Goal: Find specific page/section: Find specific page/section

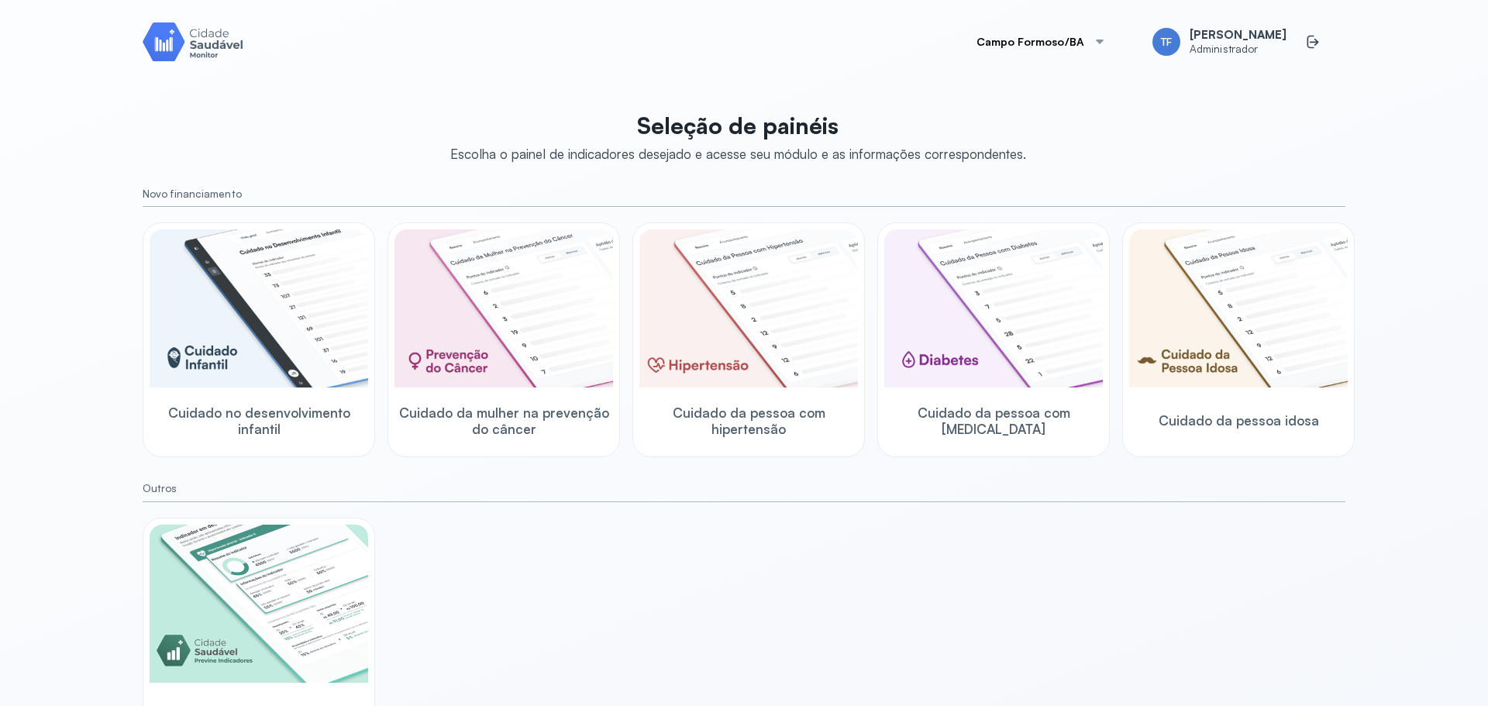
click at [1081, 35] on button "Campo Formoso/BA" at bounding box center [1041, 41] width 167 height 31
click at [1066, 160] on span "[PERSON_NAME]/AL" at bounding box center [1048, 165] width 103 height 21
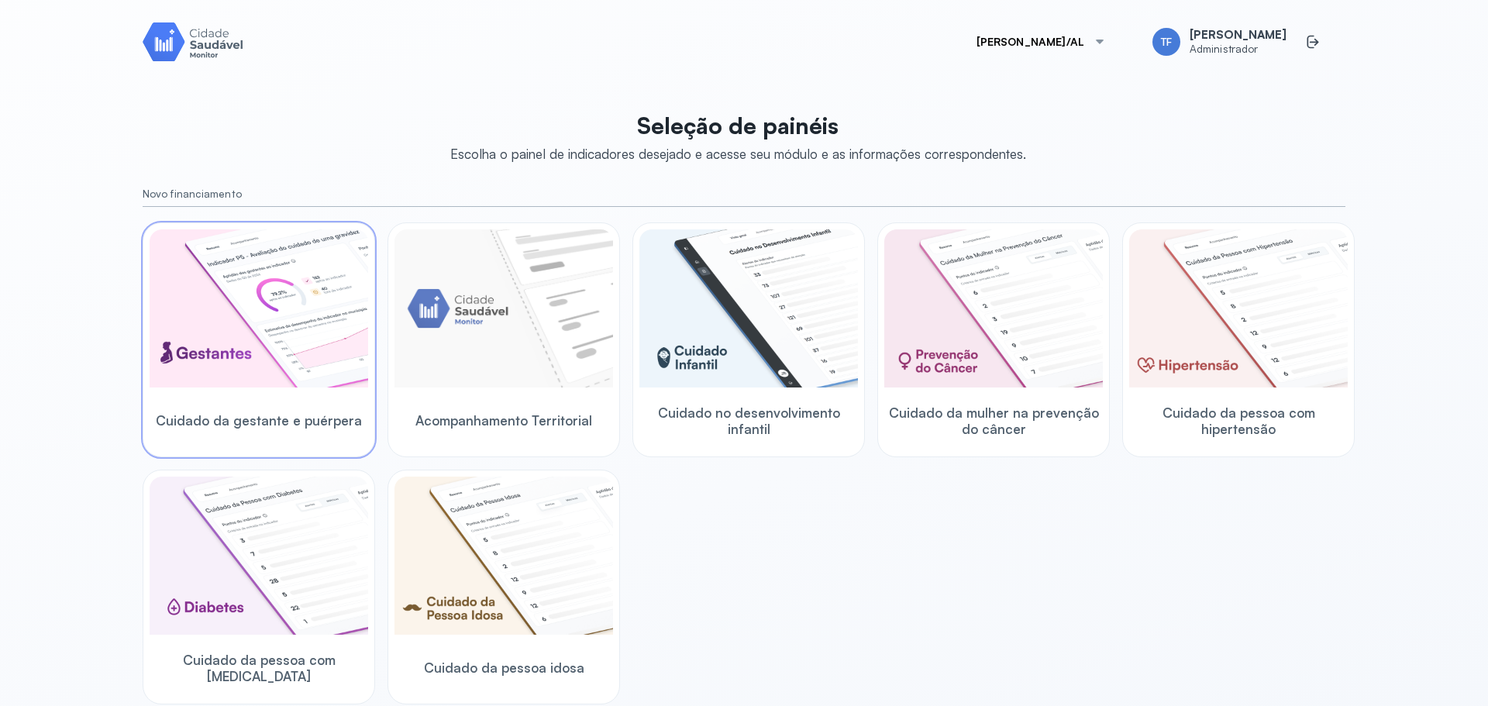
click at [236, 310] on img at bounding box center [259, 308] width 219 height 158
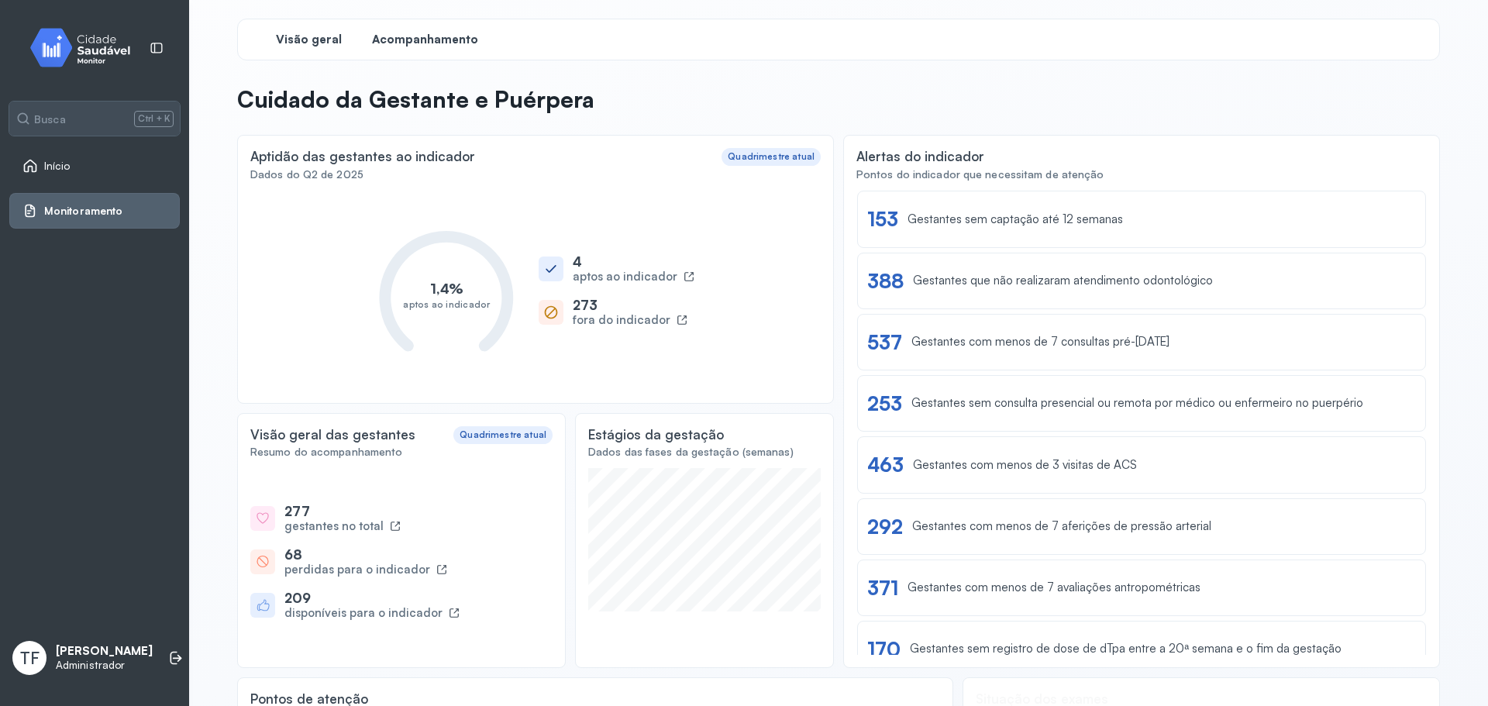
click at [424, 38] on span "Acompanhamento" at bounding box center [425, 40] width 106 height 15
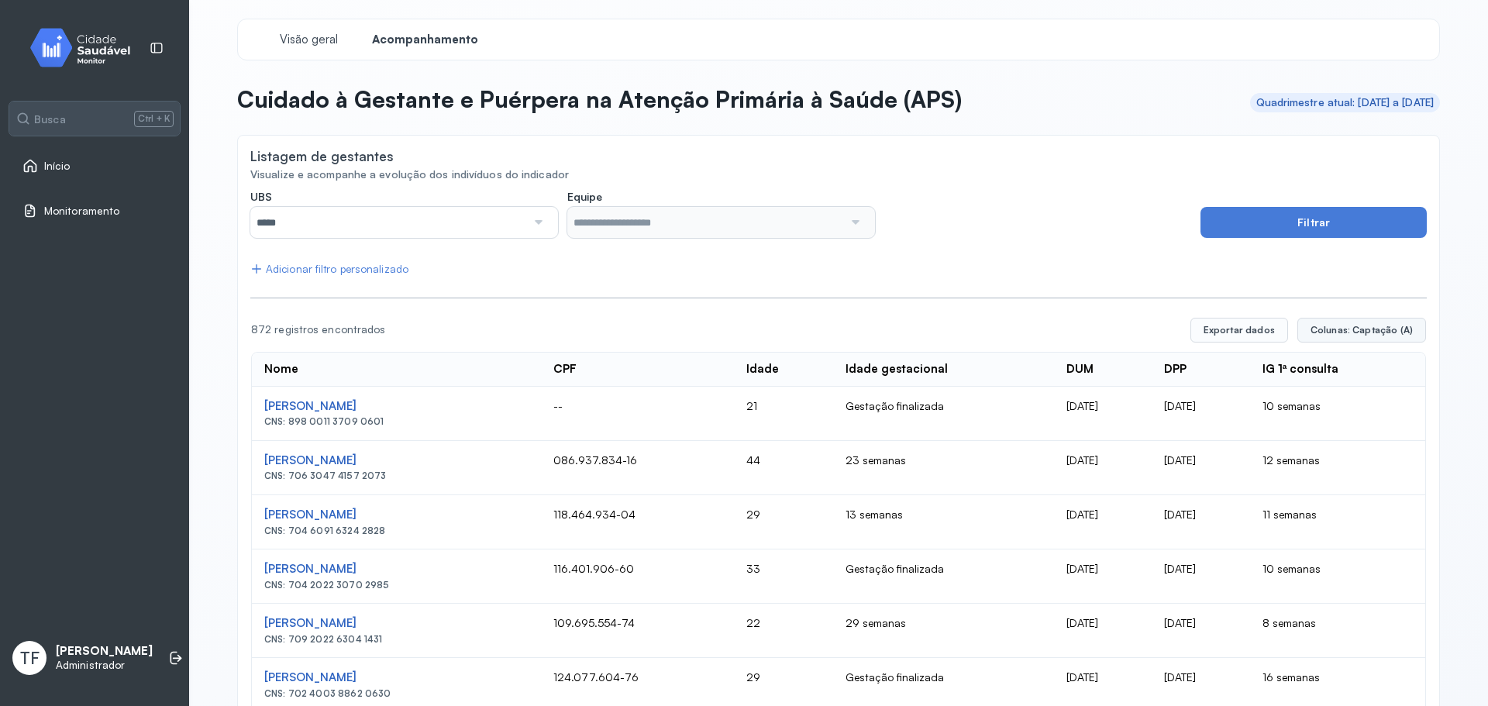
click at [1349, 329] on span "Colunas: Captação (A)" at bounding box center [1362, 330] width 102 height 12
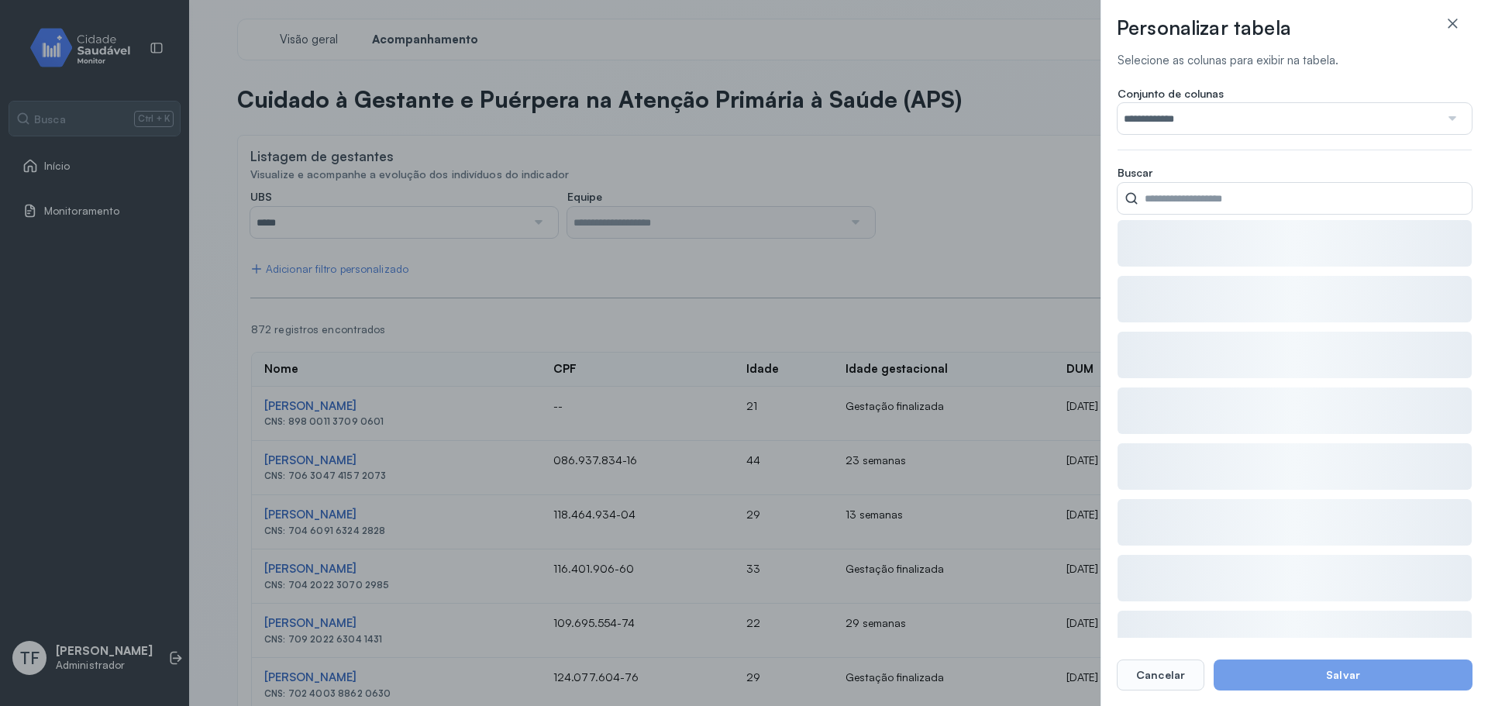
type input "**********"
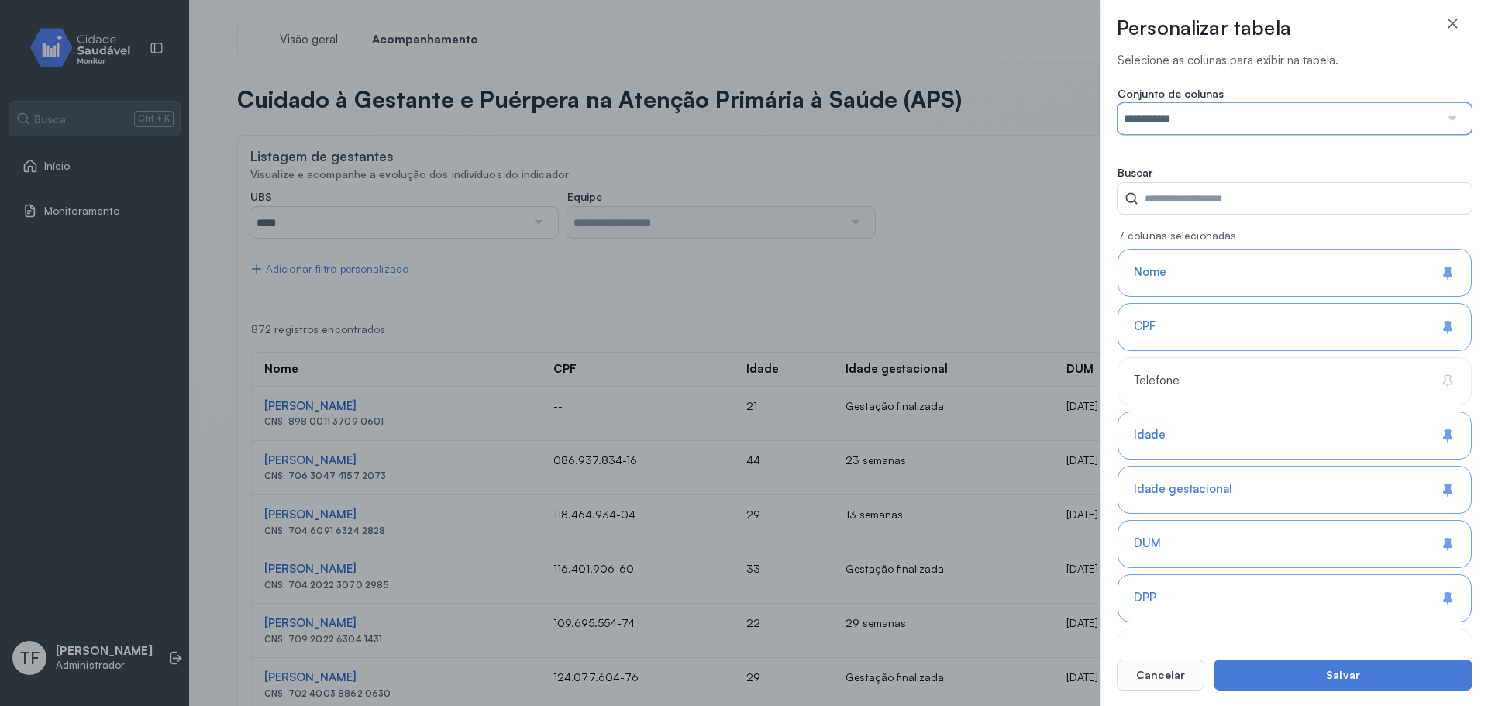
click at [1286, 128] on input "**********" at bounding box center [1279, 118] width 322 height 31
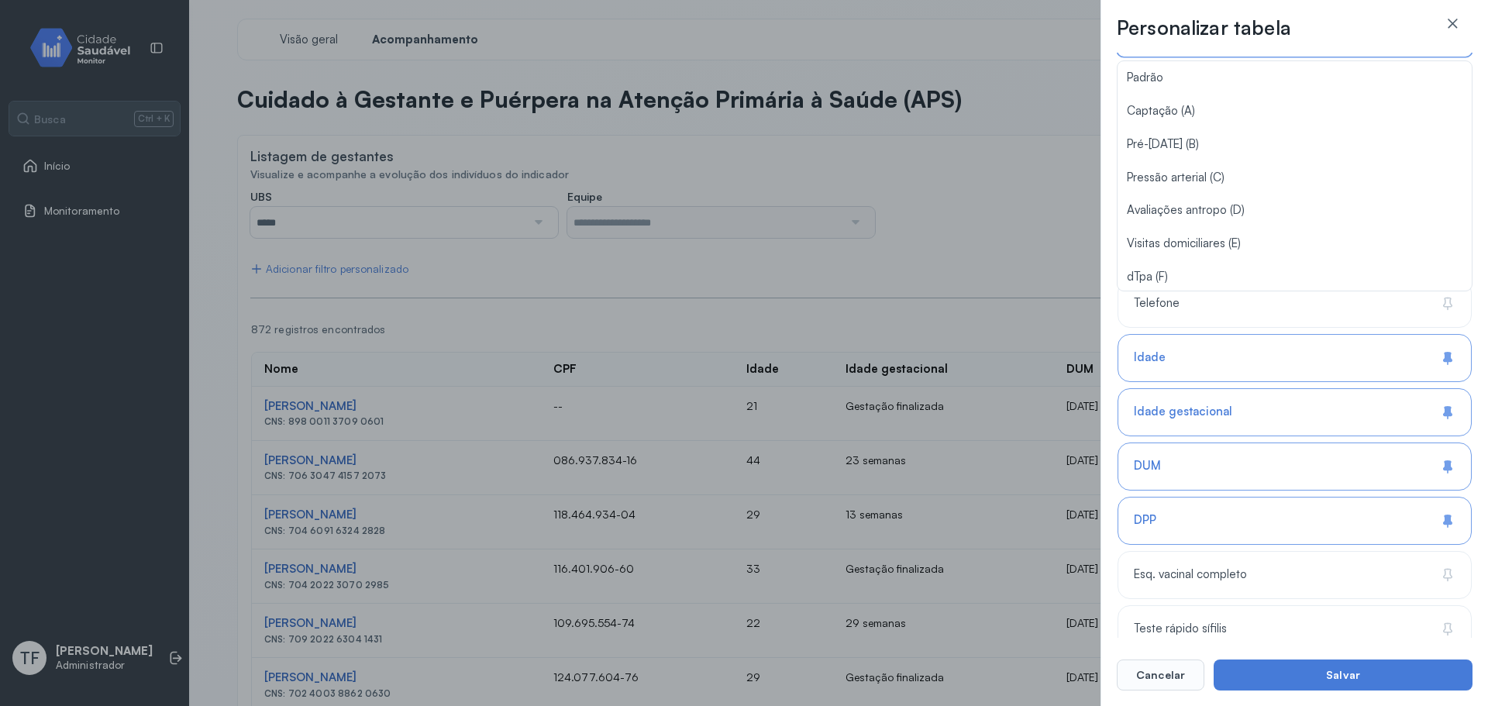
click at [1108, 227] on div "**********" at bounding box center [1295, 353] width 388 height 706
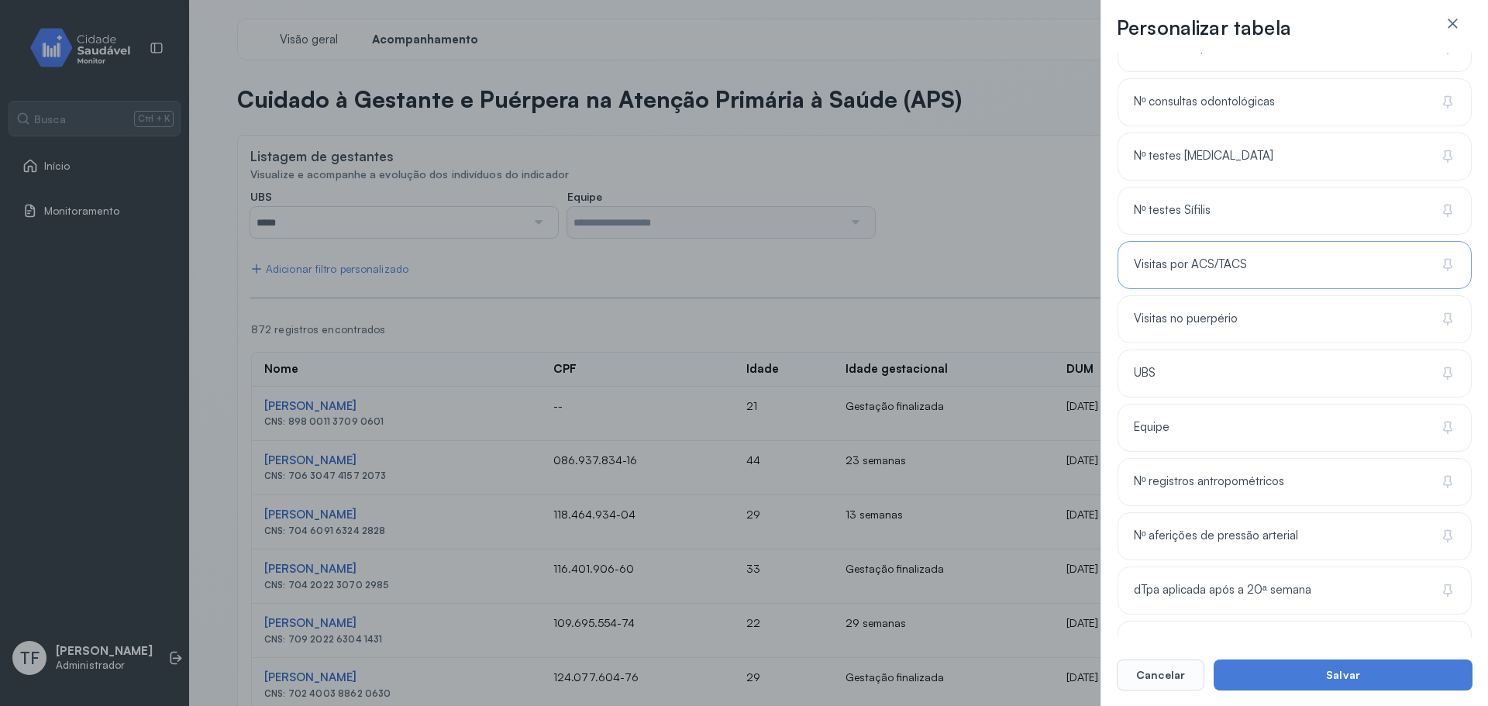
scroll to position [1008, 0]
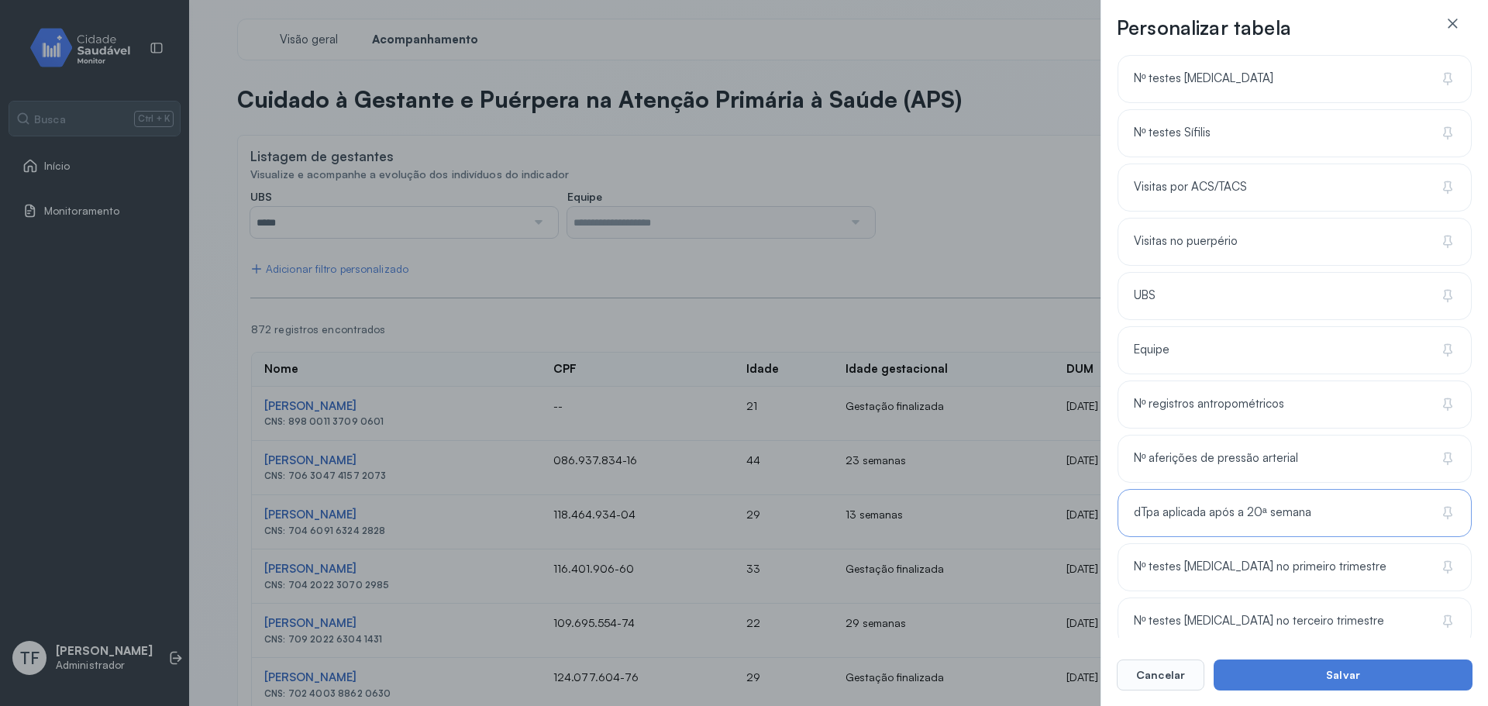
click at [1311, 509] on div "dTpa aplicada após a 20ª semana" at bounding box center [1295, 513] width 354 height 48
type input "**********"
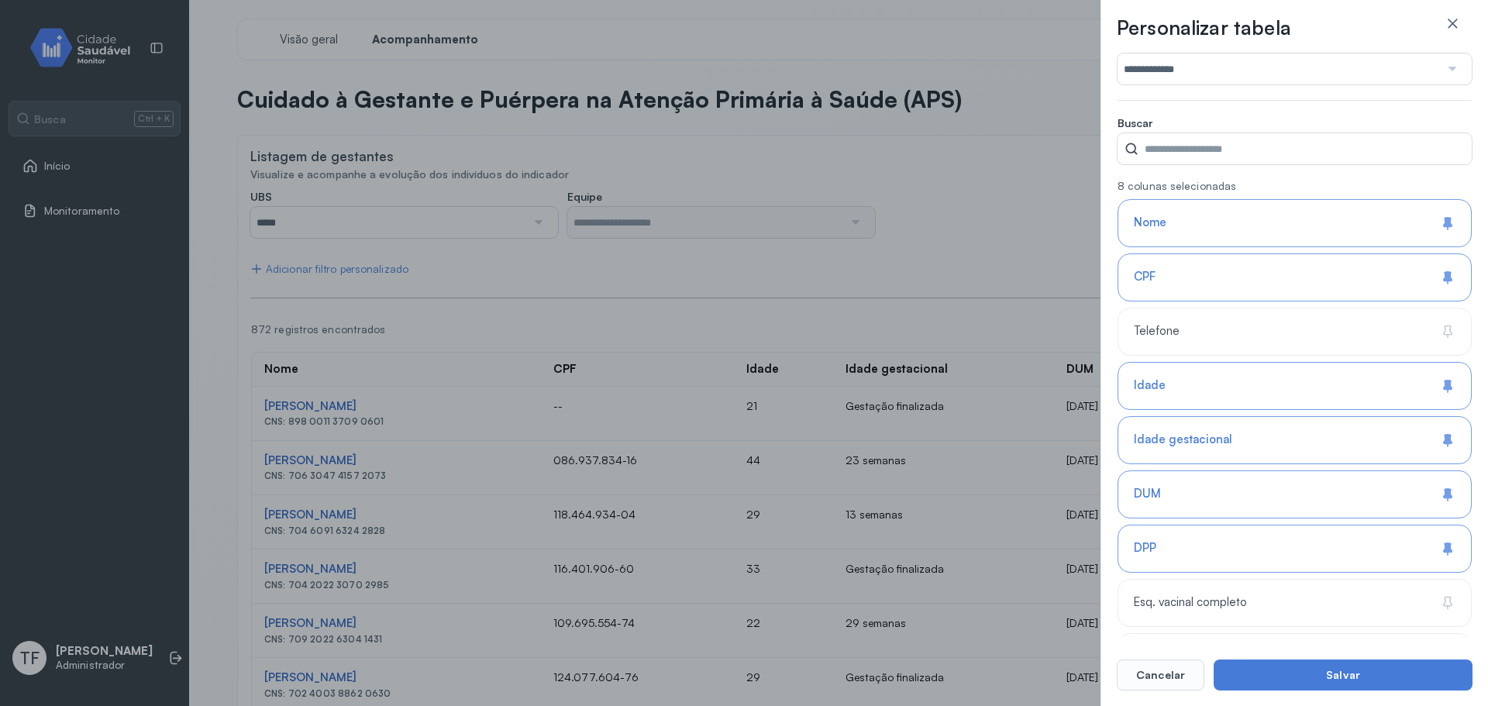
scroll to position [0, 0]
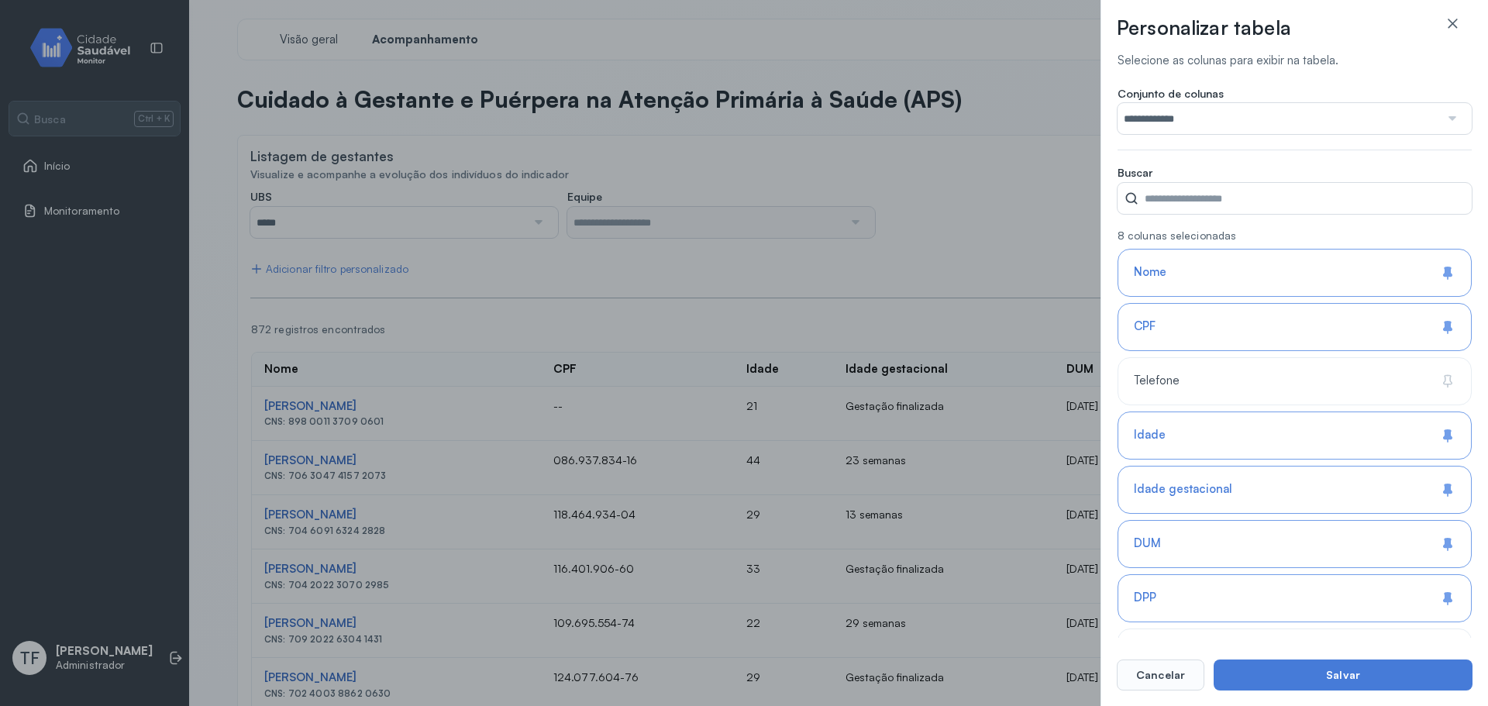
click at [1256, 131] on input "**********" at bounding box center [1279, 118] width 322 height 31
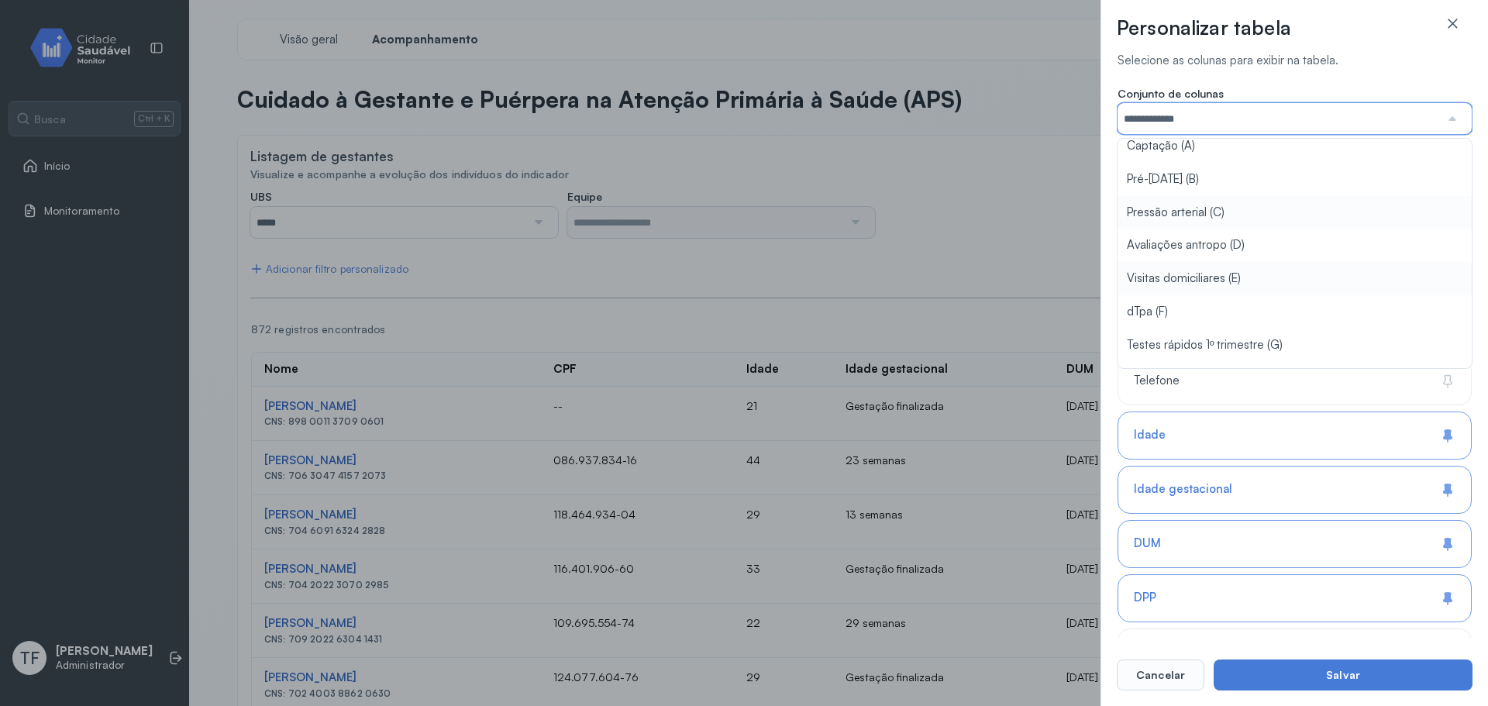
scroll to position [78, 0]
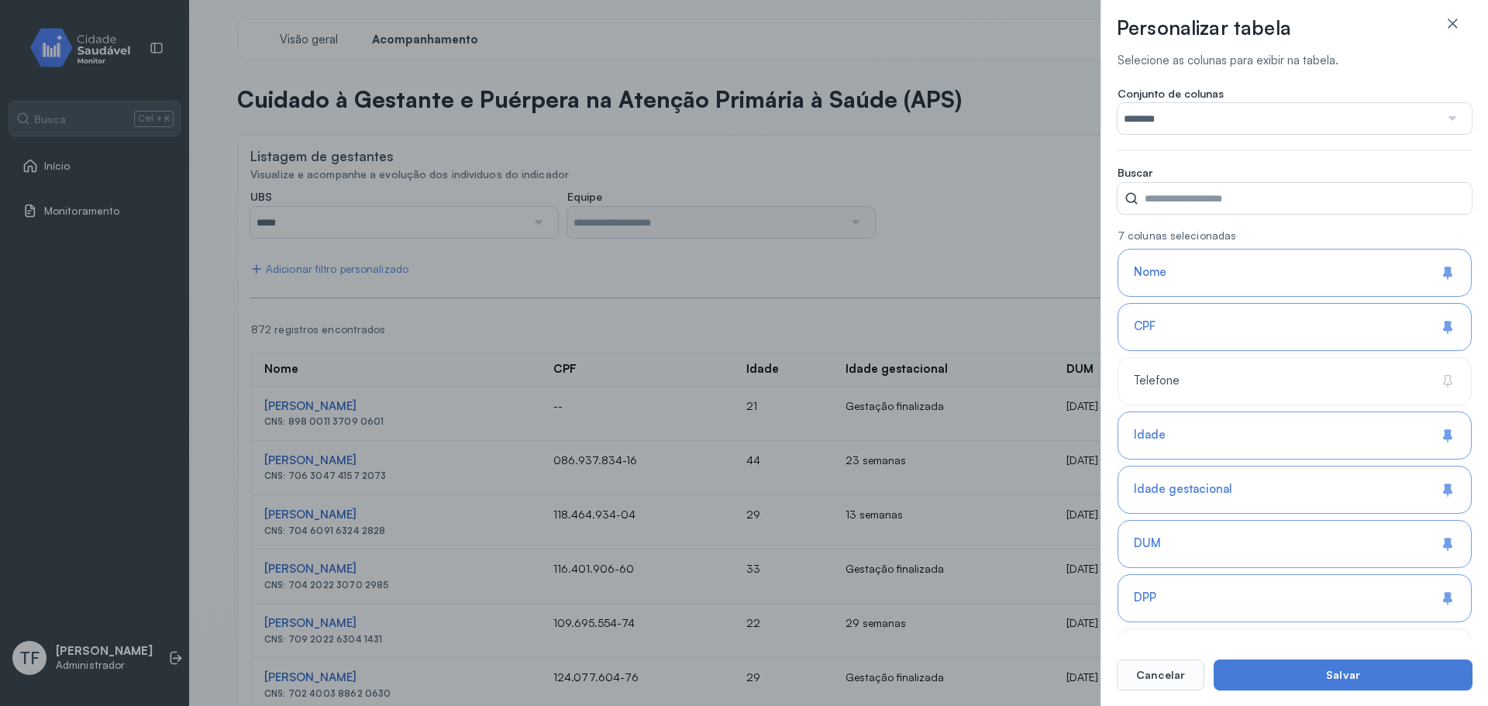
click at [1305, 682] on button "Salvar" at bounding box center [1343, 675] width 259 height 31
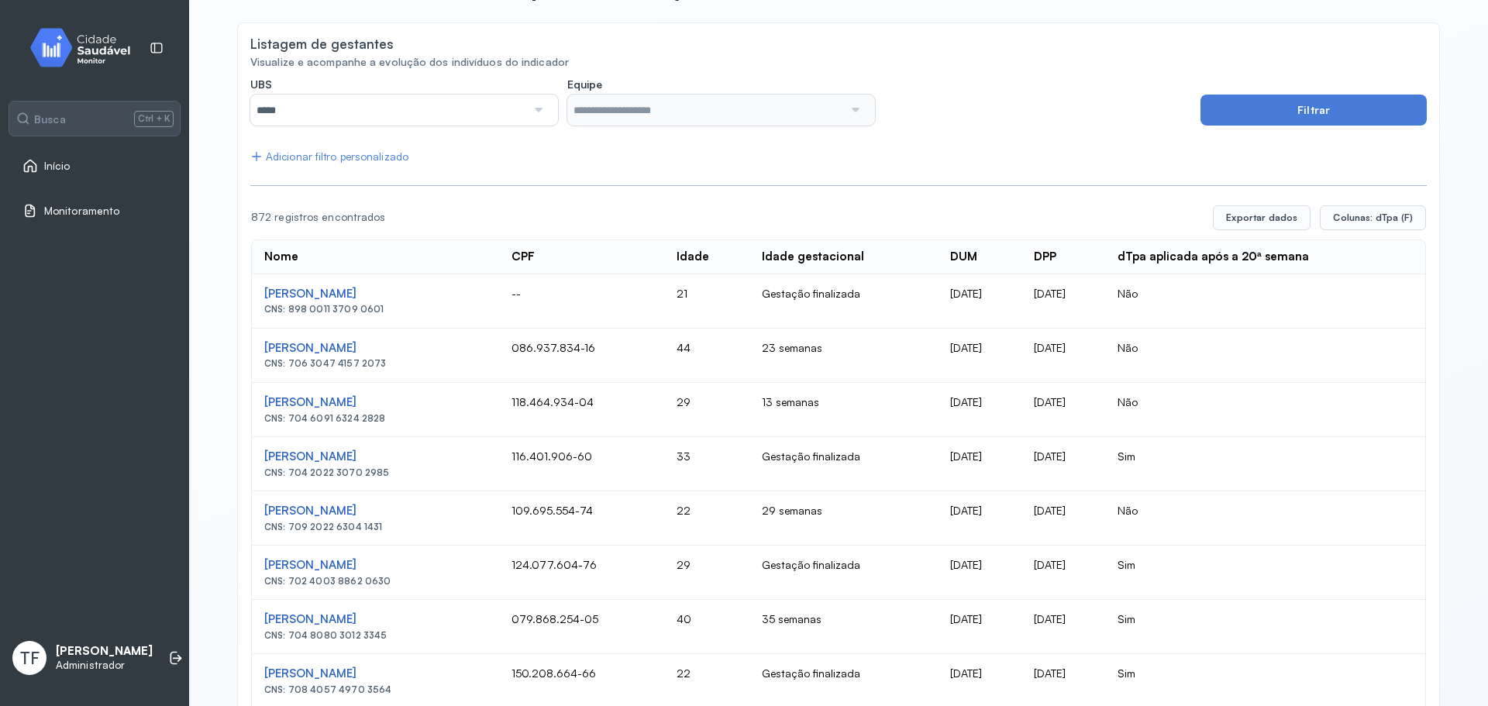
scroll to position [0, 0]
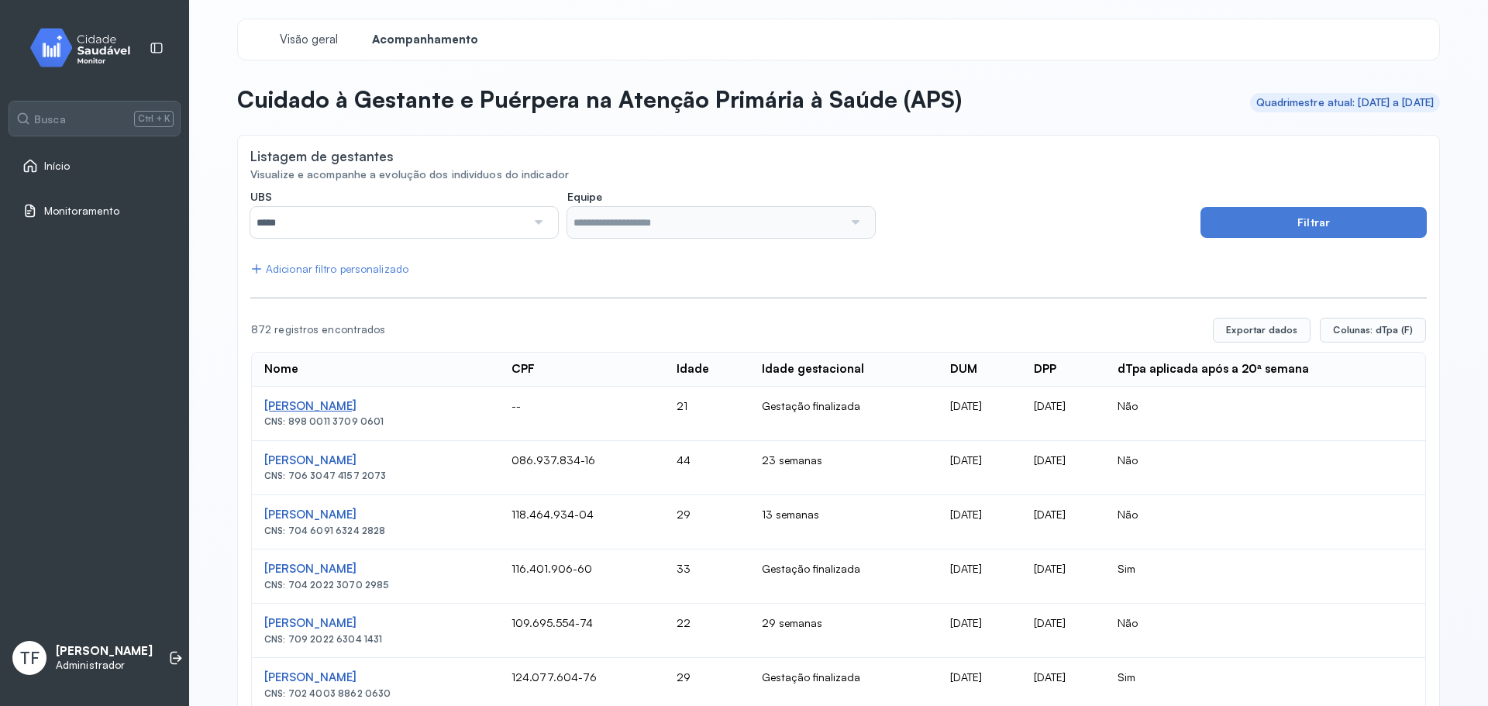
click at [453, 405] on div "[PERSON_NAME]" at bounding box center [375, 406] width 222 height 15
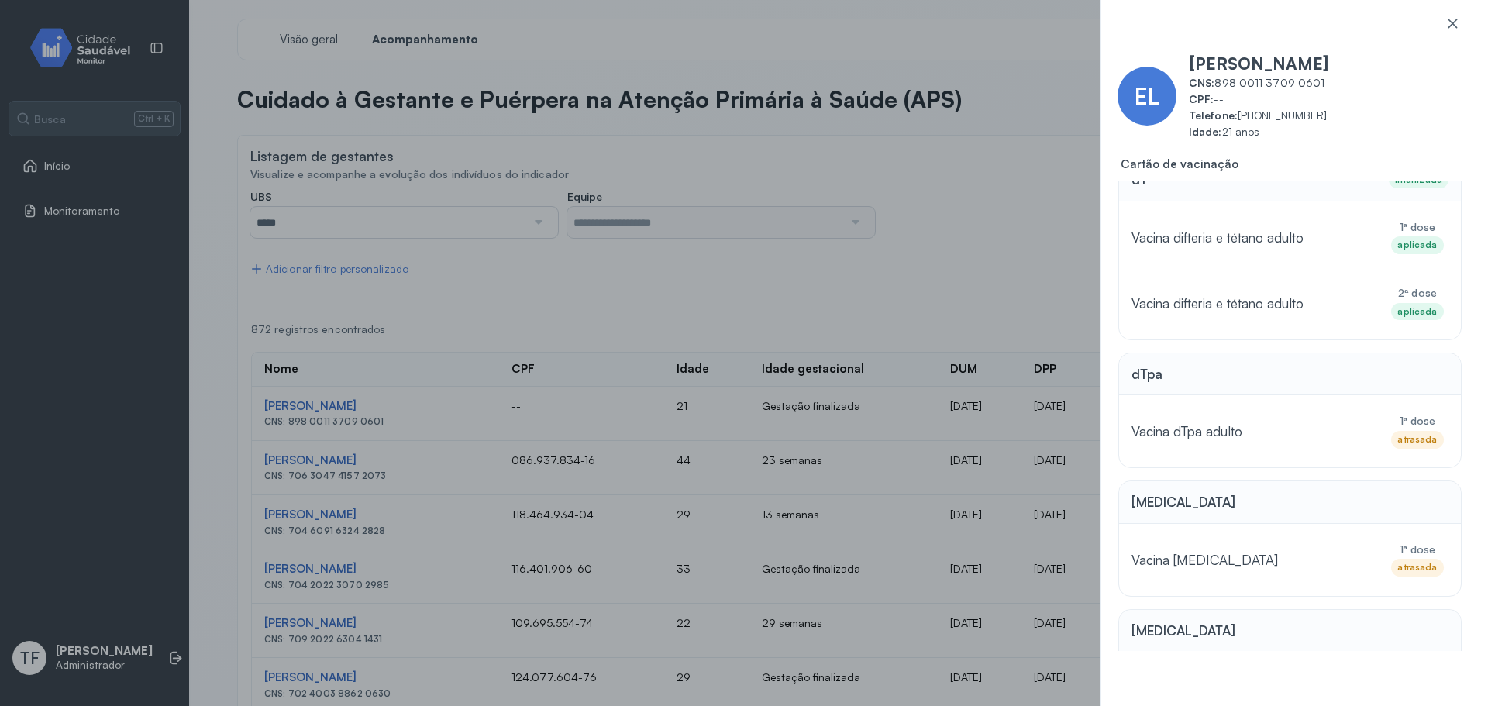
scroll to position [370, 0]
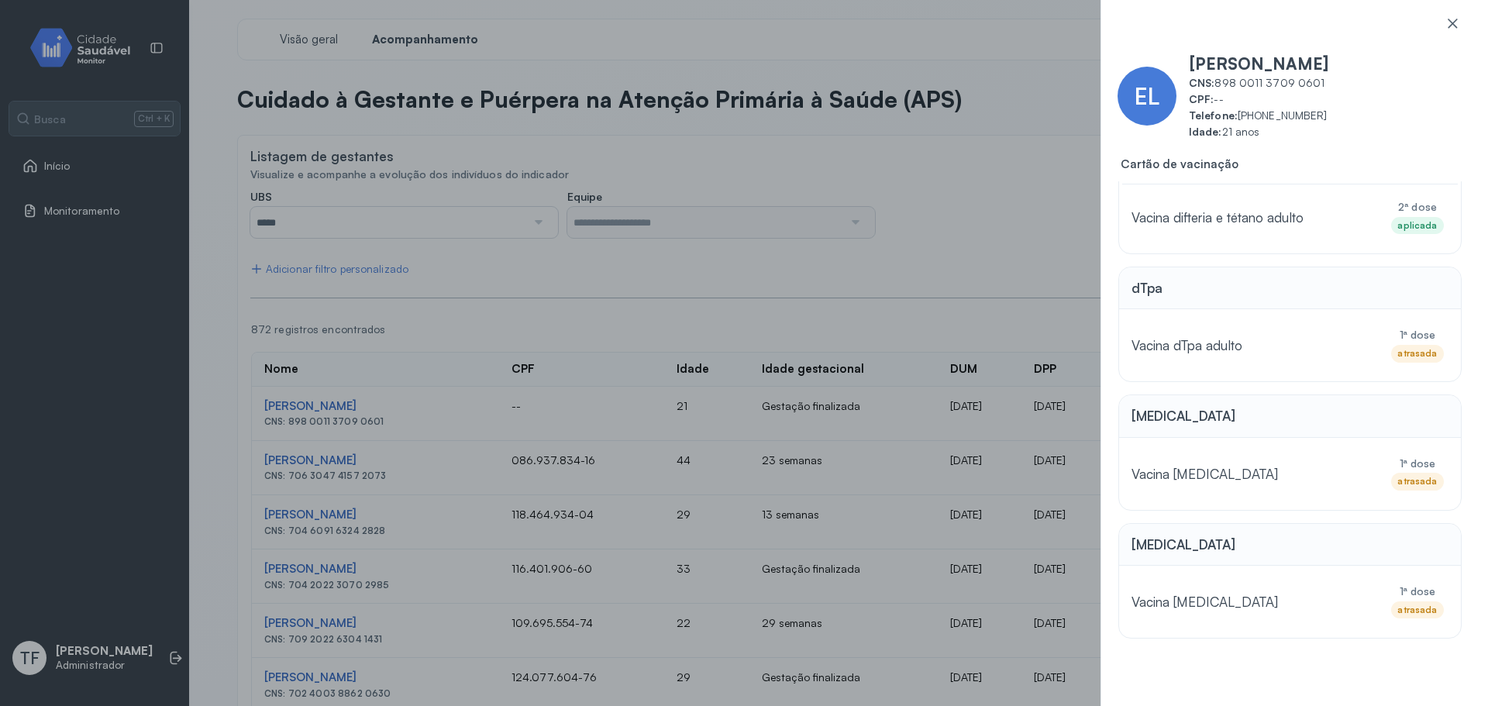
click at [991, 313] on div "EL [PERSON_NAME] CNS: [PHONE_NUMBER] CPF: -- Telefone: [PHONE_NUMBER] Idade: 21…" at bounding box center [744, 353] width 1488 height 706
click at [1453, 24] on icon at bounding box center [1452, 23] width 9 height 9
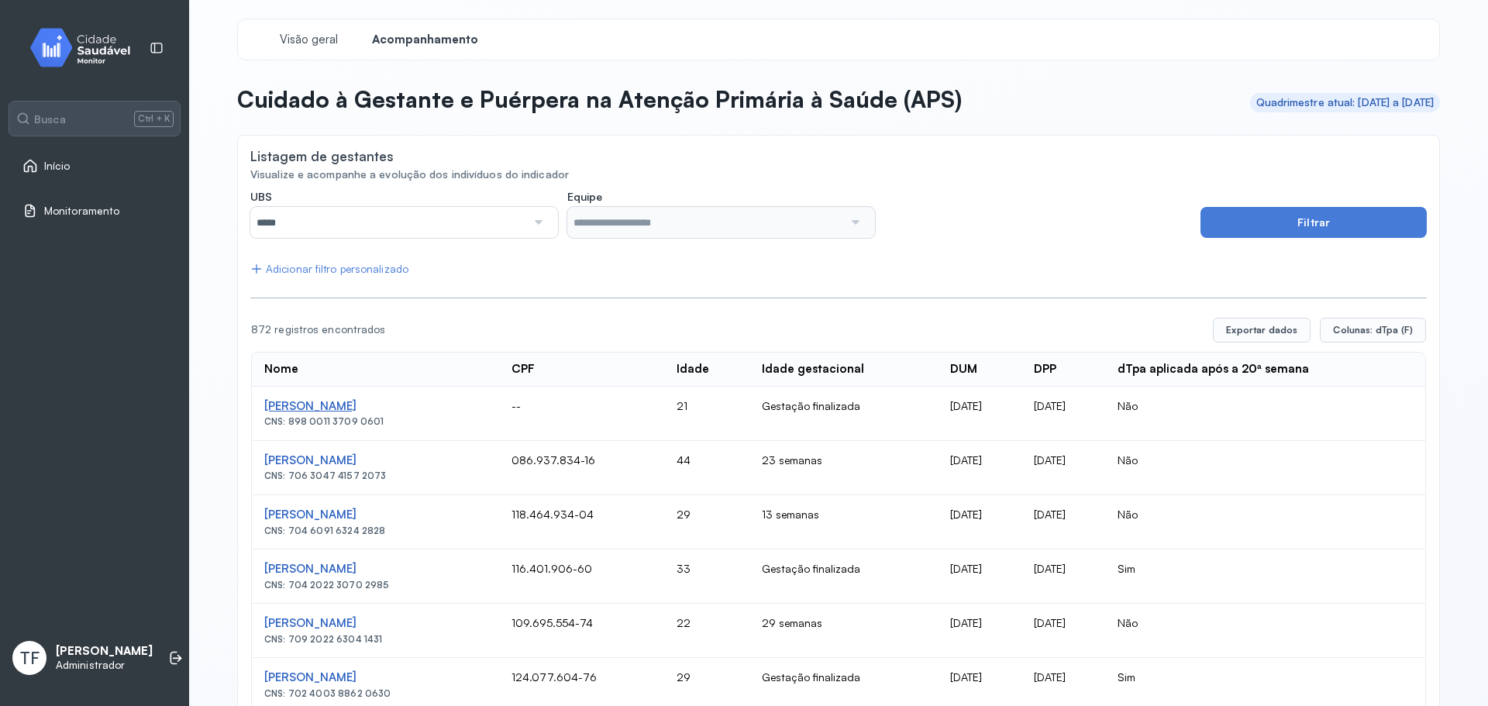
click at [423, 402] on div "[PERSON_NAME]" at bounding box center [375, 406] width 222 height 15
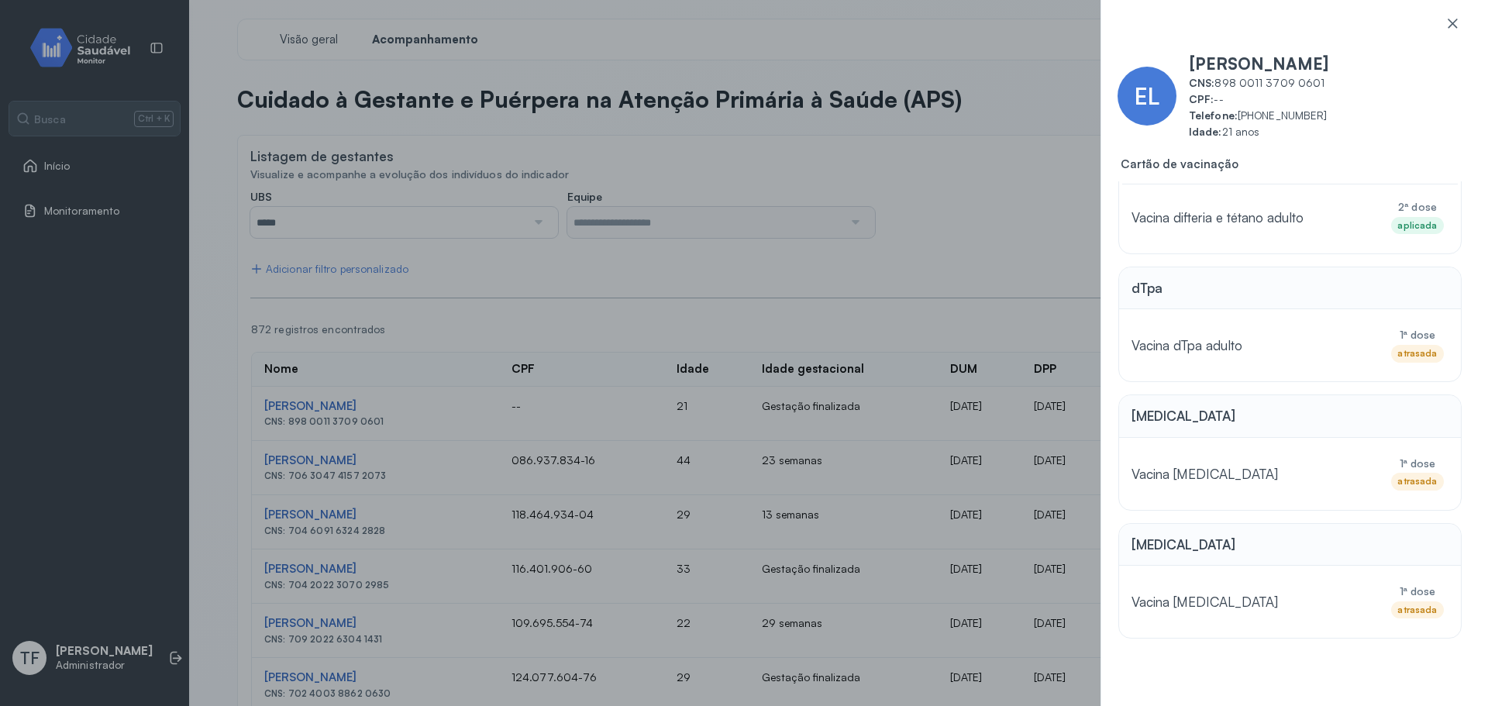
click at [819, 271] on div "EL [PERSON_NAME] CNS: [PHONE_NUMBER] CPF: -- Telefone: [PHONE_NUMBER] Idade: 21…" at bounding box center [744, 353] width 1488 height 706
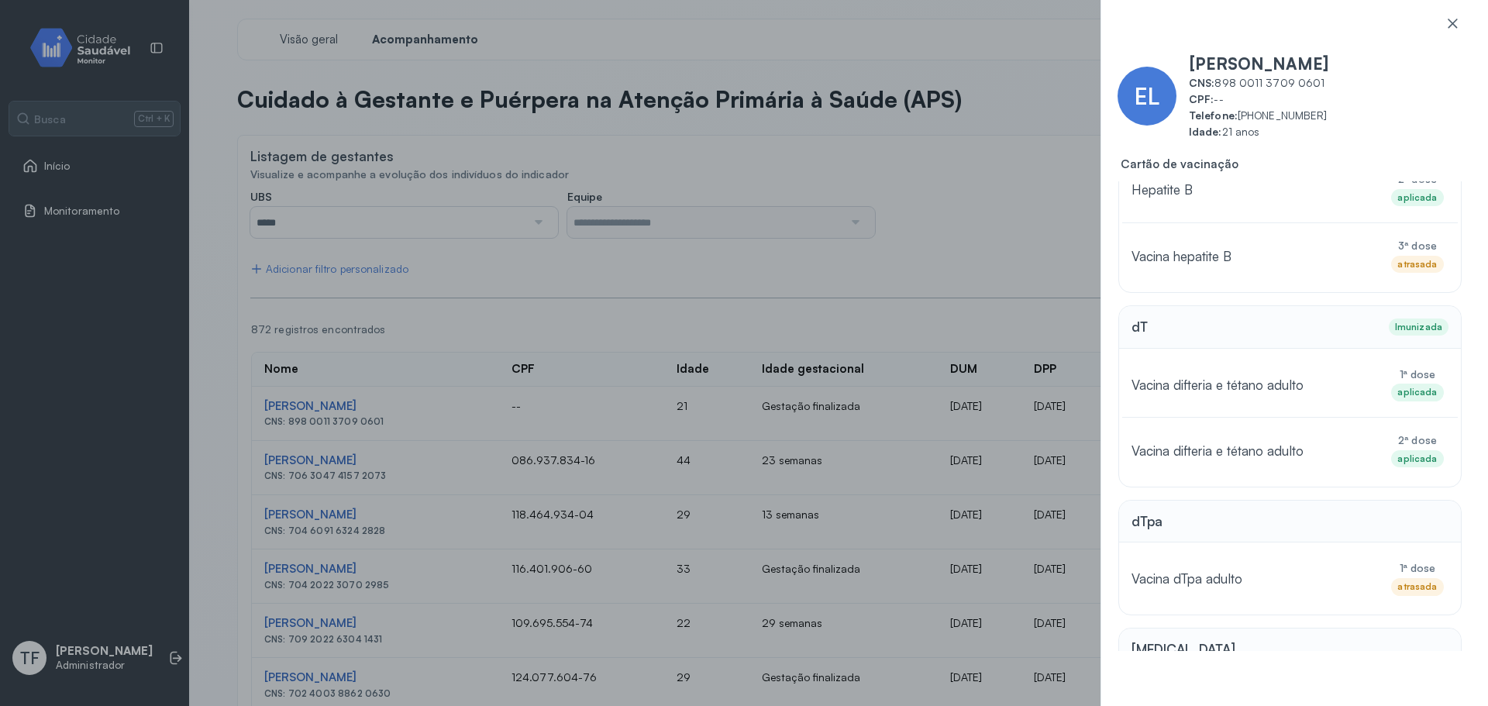
scroll to position [0, 0]
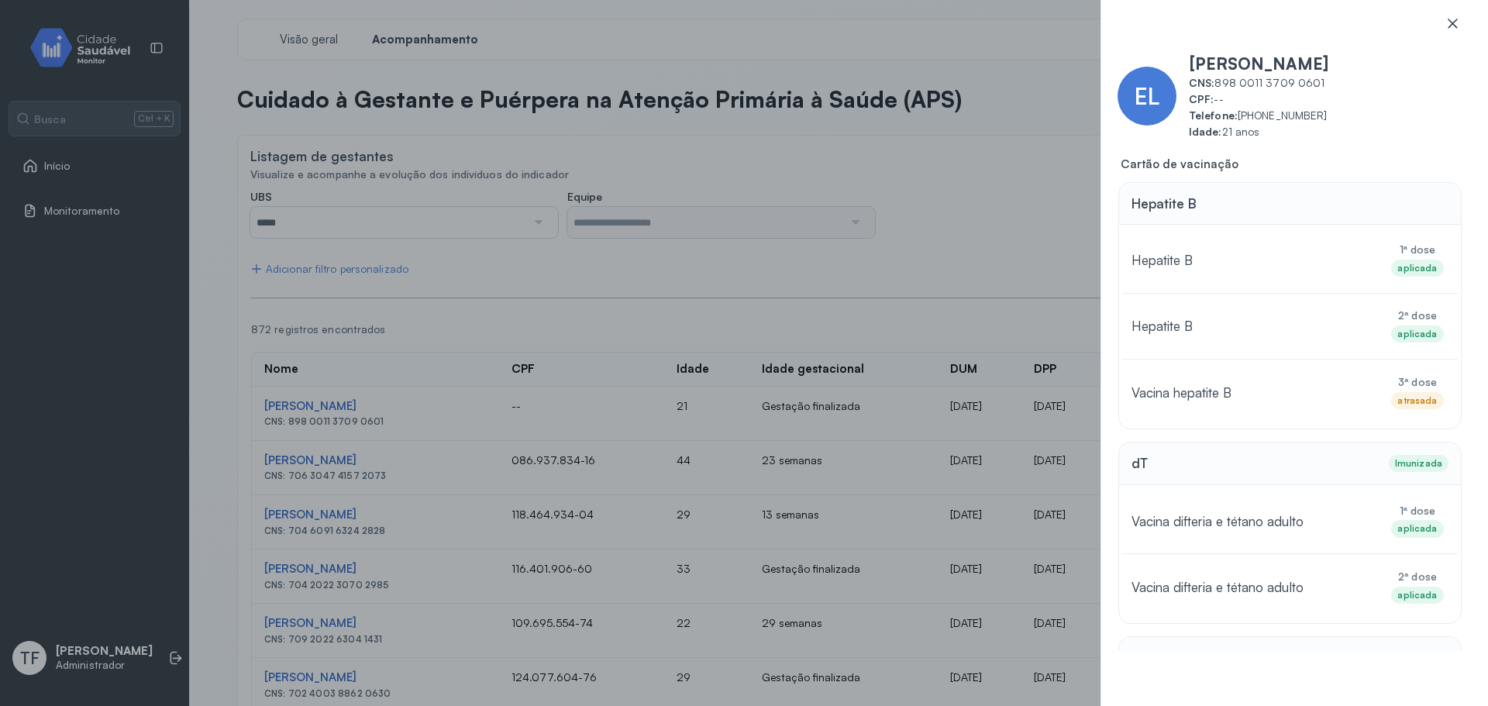
click at [1457, 22] on icon at bounding box center [1453, 24] width 16 height 16
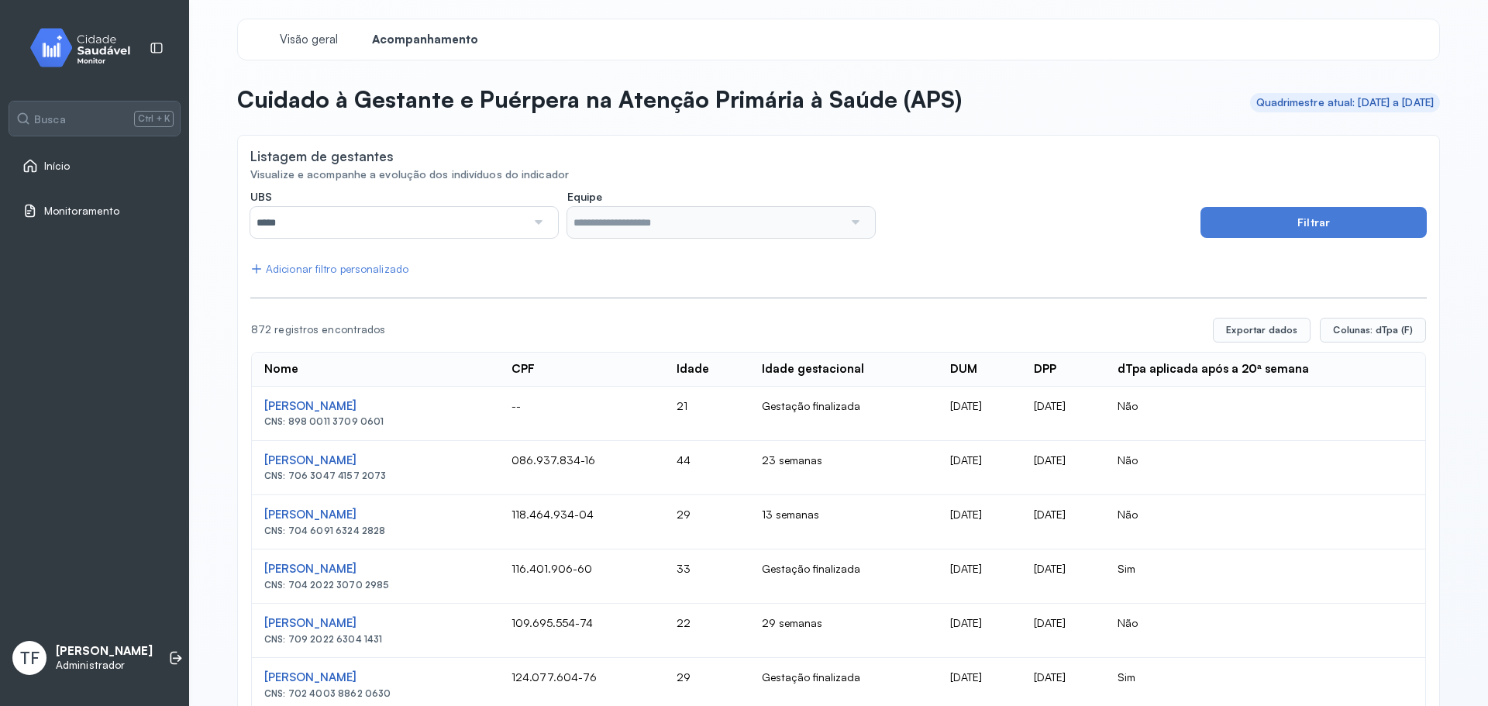
click at [361, 268] on div "Adicionar filtro personalizado" at bounding box center [329, 269] width 158 height 13
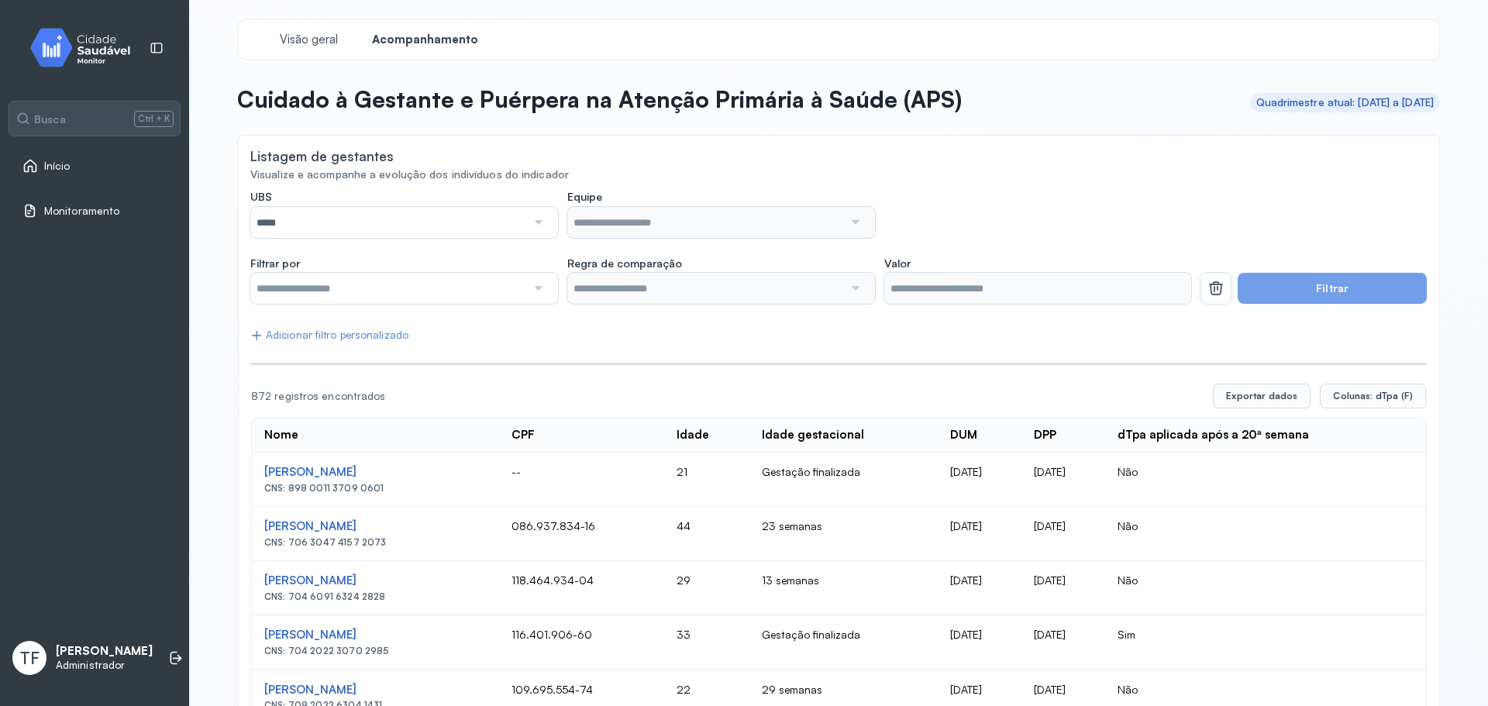
click at [353, 284] on input "text" at bounding box center [388, 288] width 276 height 31
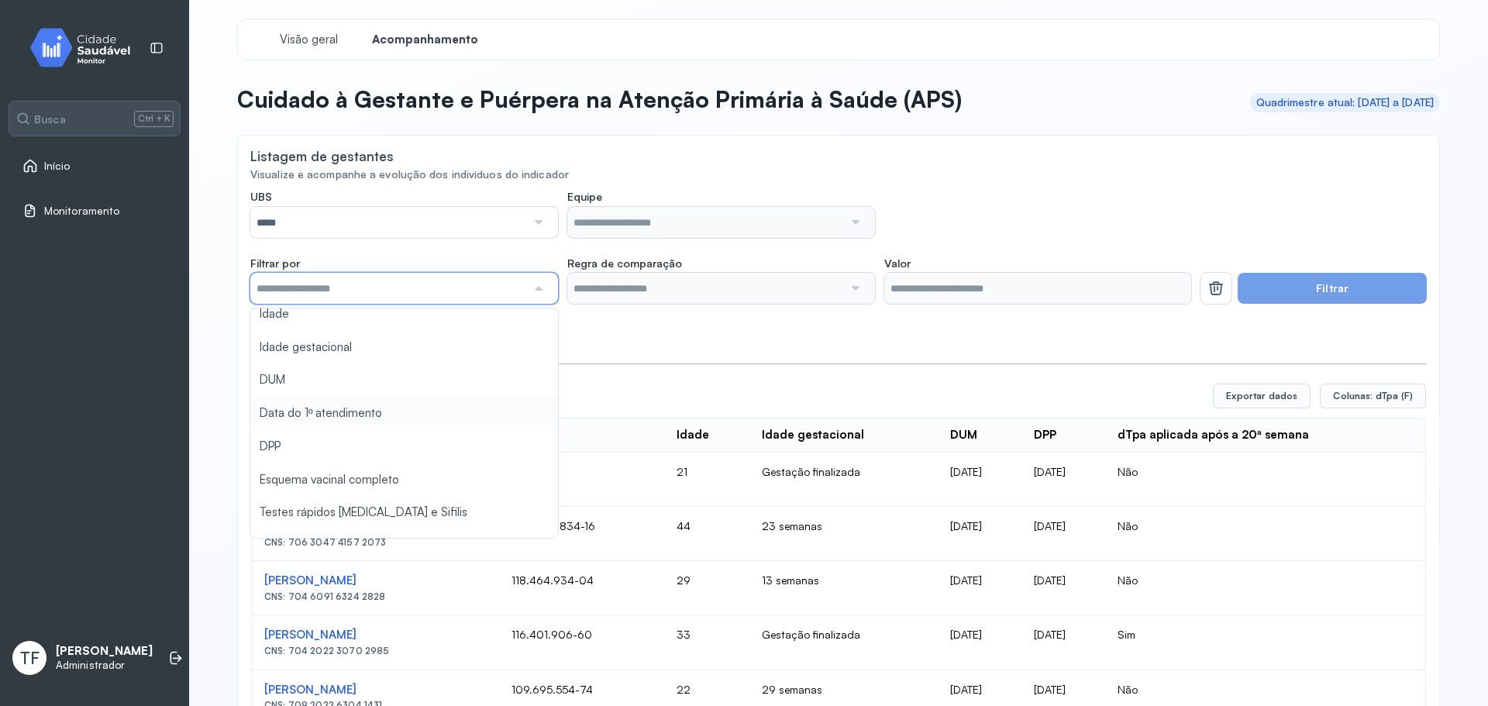
scroll to position [155, 0]
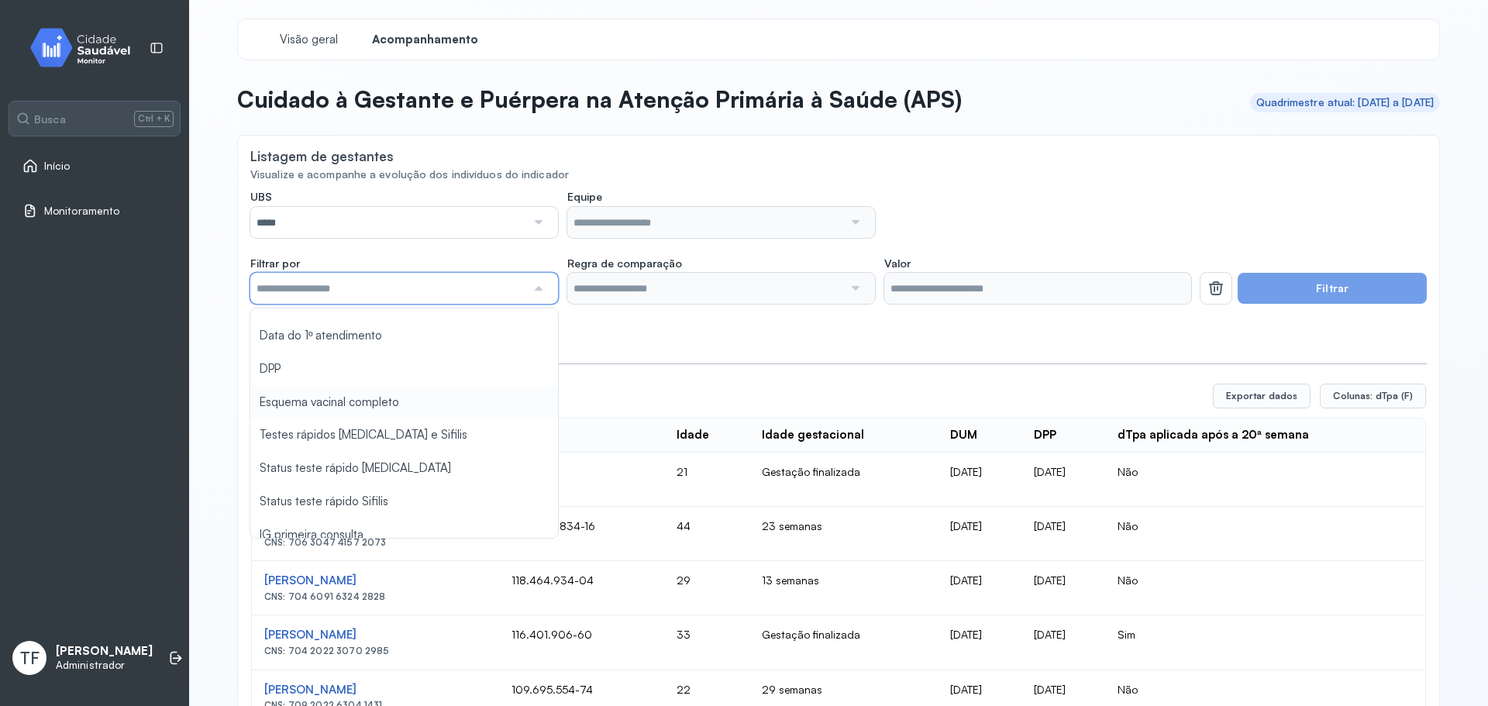
type input "*******"
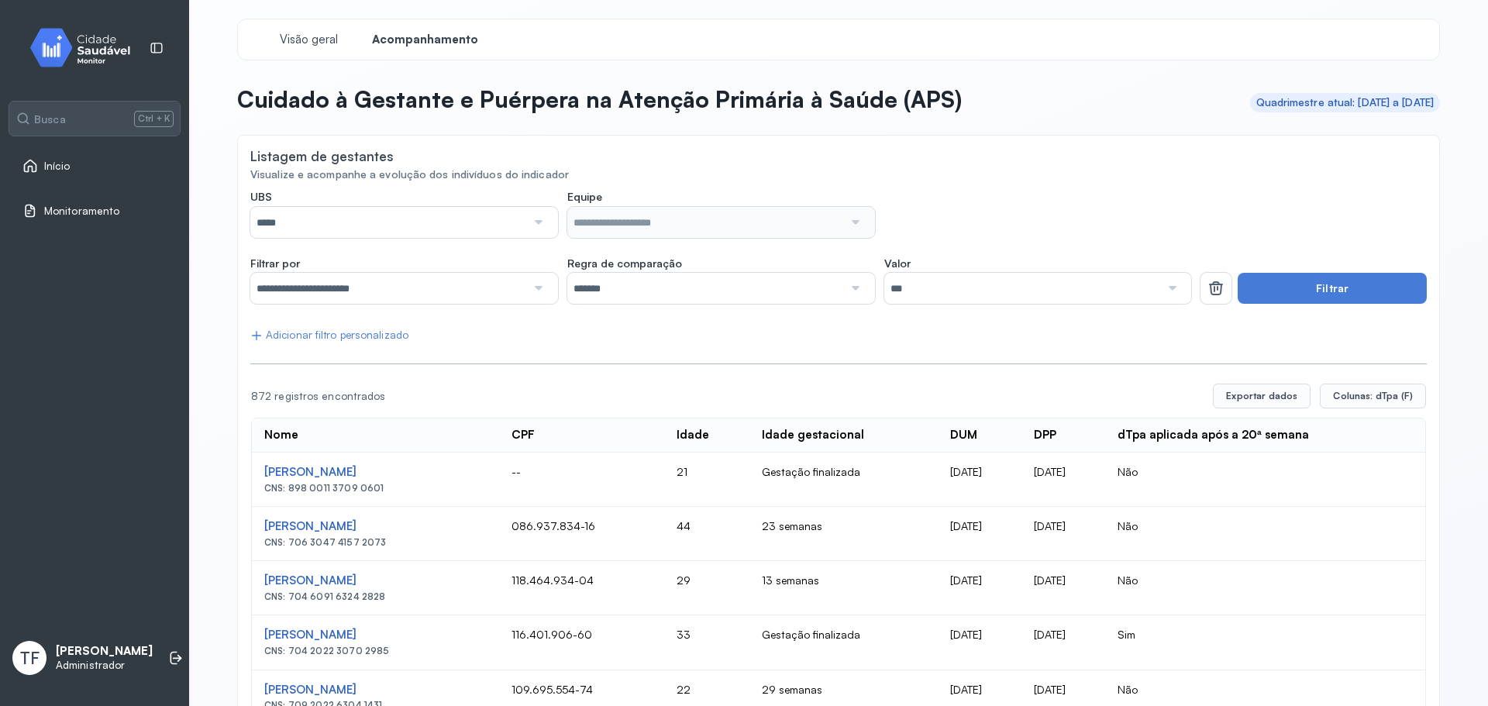
drag, startPoint x: 1277, startPoint y: 284, endPoint x: 1181, endPoint y: 314, distance: 100.5
click at [1277, 285] on button "Filtrar" at bounding box center [1332, 288] width 189 height 31
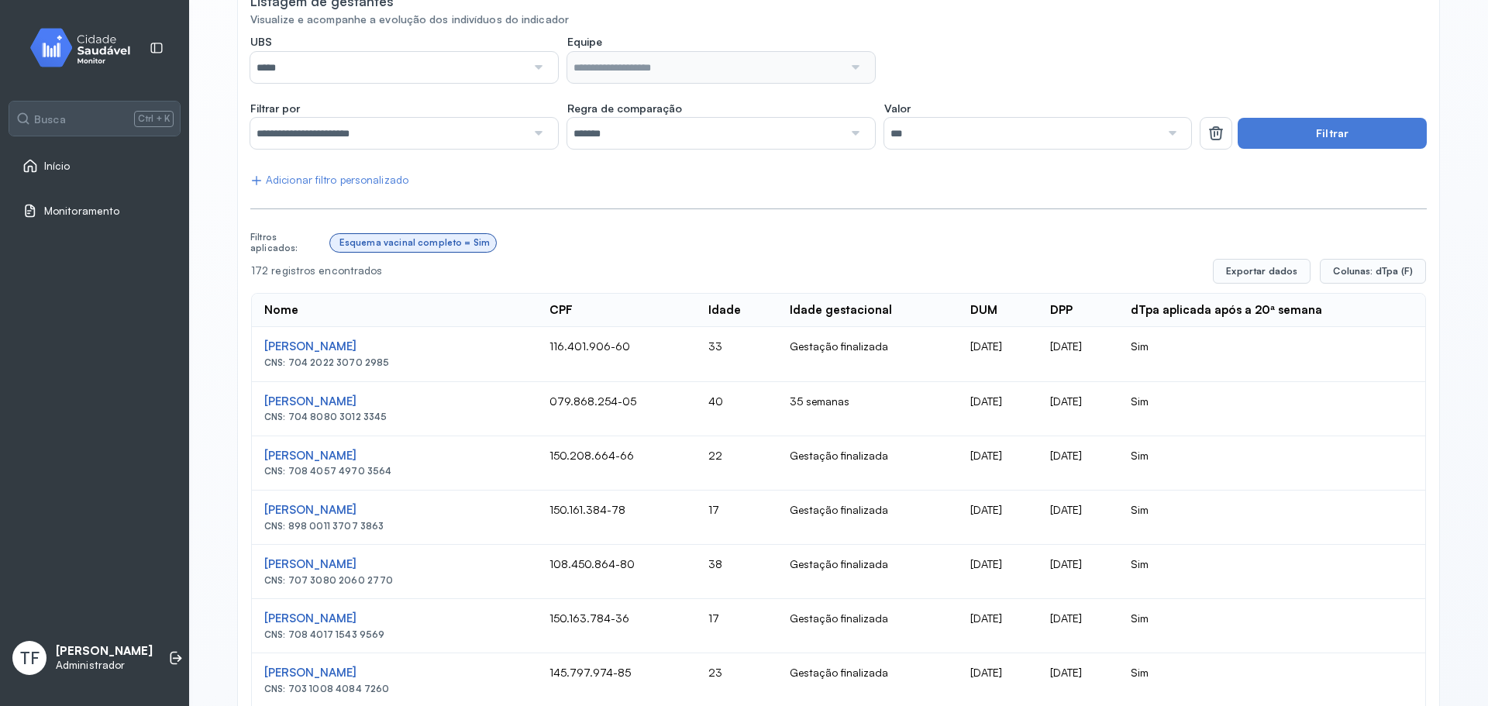
scroll to position [0, 0]
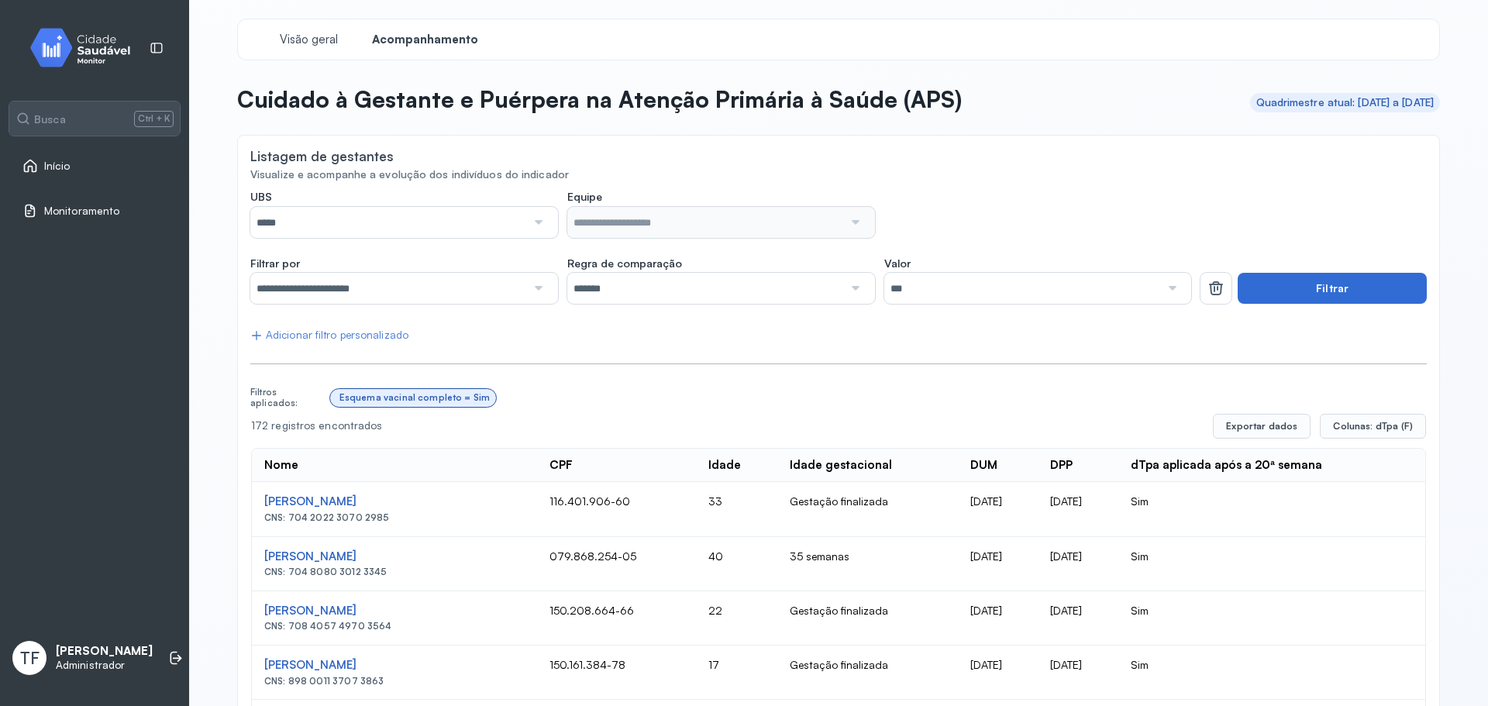
click at [1315, 280] on button "Filtrar" at bounding box center [1332, 288] width 189 height 31
